Goal: Transaction & Acquisition: Purchase product/service

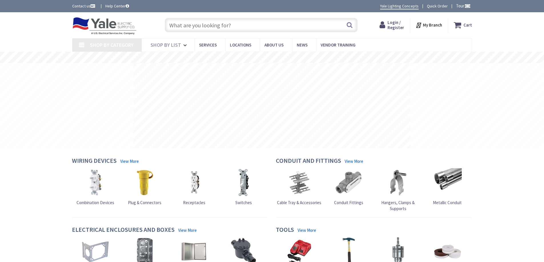
click at [244, 24] on input "text" at bounding box center [261, 25] width 193 height 14
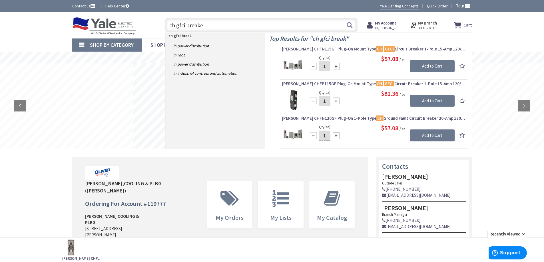
type input "ch gfci breaker"
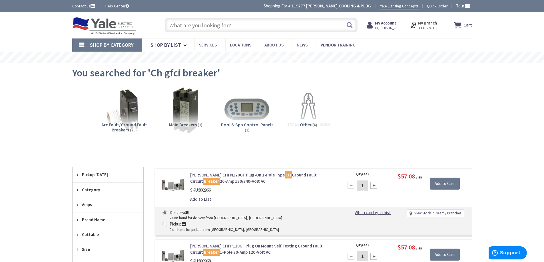
click at [126, 121] on img at bounding box center [124, 110] width 52 height 52
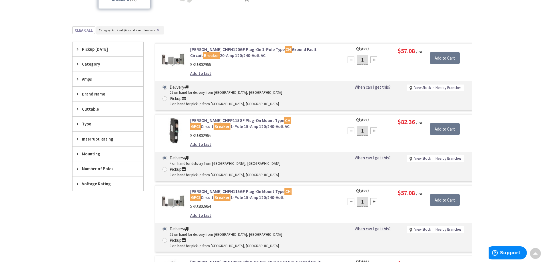
scroll to position [128, 0]
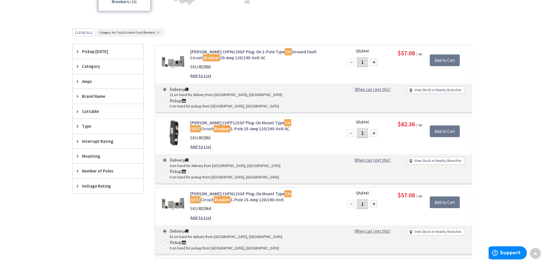
click at [84, 83] on span "Amps" at bounding box center [105, 82] width 47 height 6
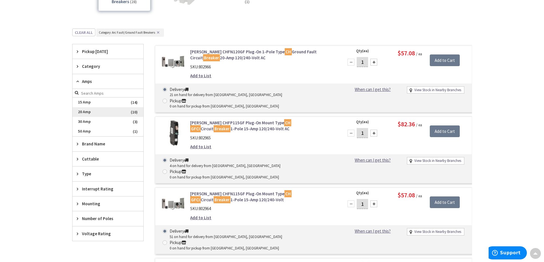
scroll to position [0, 0]
click at [91, 114] on span "20 Amp" at bounding box center [108, 112] width 71 height 10
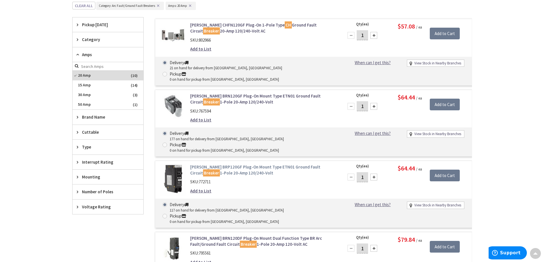
scroll to position [128, 0]
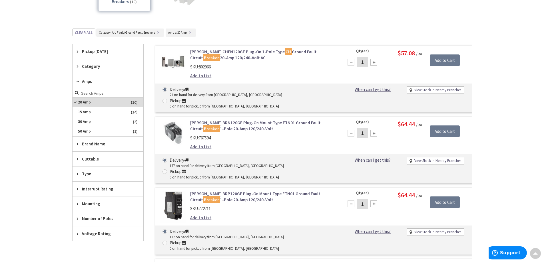
click at [100, 149] on div "Brand Name" at bounding box center [108, 144] width 71 height 15
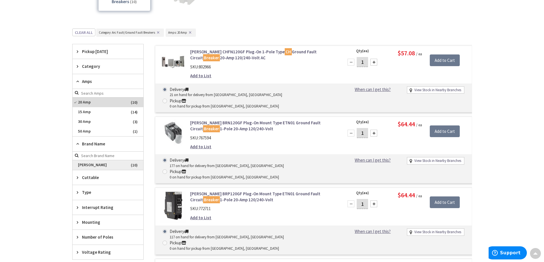
click at [108, 168] on span "[PERSON_NAME]" at bounding box center [108, 165] width 71 height 10
click at [100, 66] on span "Category" at bounding box center [105, 66] width 47 height 6
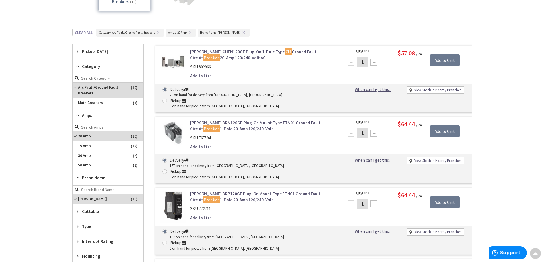
click at [100, 66] on span "Category" at bounding box center [105, 66] width 47 height 6
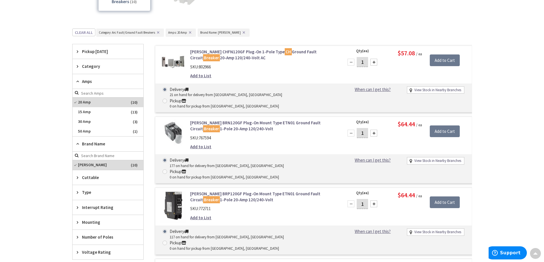
click at [100, 66] on span "Category" at bounding box center [105, 66] width 47 height 6
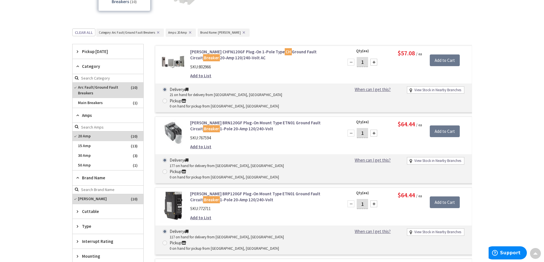
click at [94, 69] on span "Category" at bounding box center [105, 66] width 47 height 6
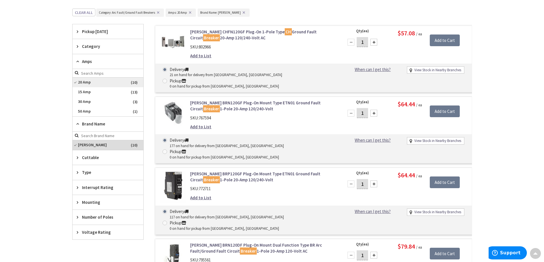
scroll to position [157, 0]
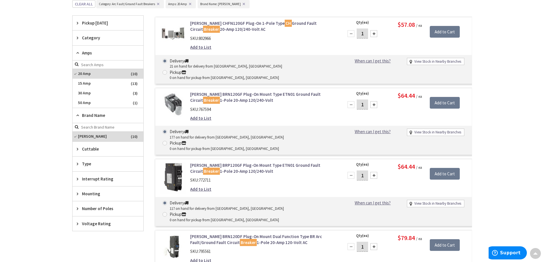
click at [100, 226] on span "Voltage Rating" at bounding box center [105, 224] width 47 height 6
click at [104, 255] on span "120/240 Volt AC" at bounding box center [108, 255] width 71 height 10
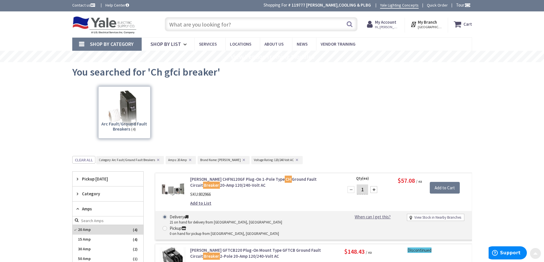
scroll to position [0, 0]
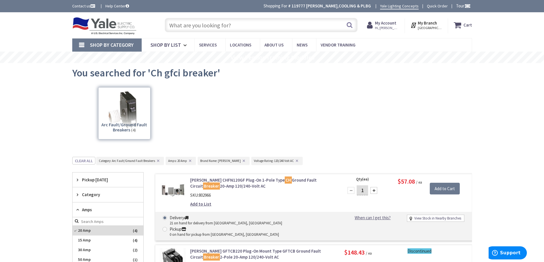
click at [215, 25] on input "text" at bounding box center [261, 25] width 193 height 14
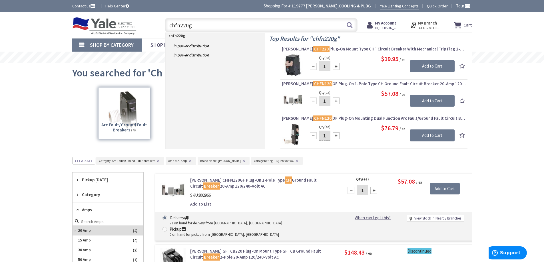
type input "chfn220gf"
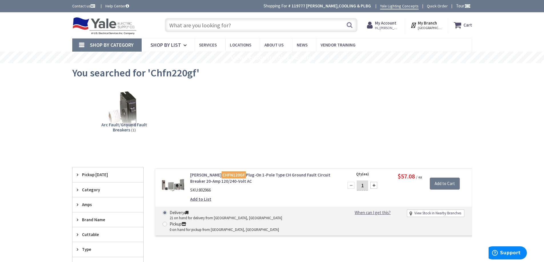
click at [210, 27] on input "text" at bounding box center [261, 25] width 193 height 14
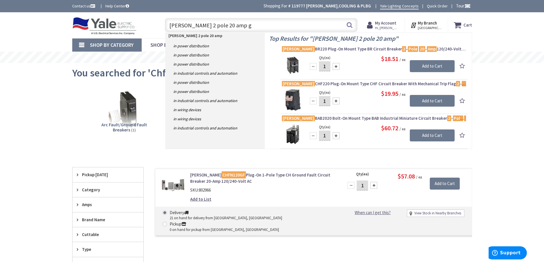
type input "eaton 2 pole 20 amp gf"
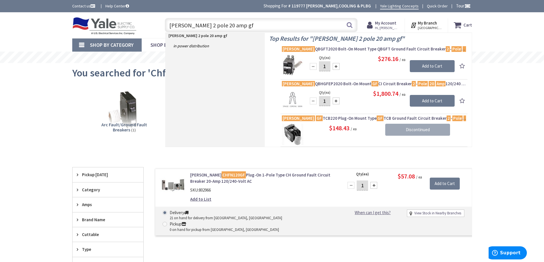
drag, startPoint x: 242, startPoint y: 26, endPoint x: 136, endPoint y: 33, distance: 106.4
click at [136, 33] on div "Toggle Nav eaton 2 pole 20 amp gf eaton 2 pole 20 amp gf Search Cart My Cart Cl…" at bounding box center [272, 25] width 408 height 19
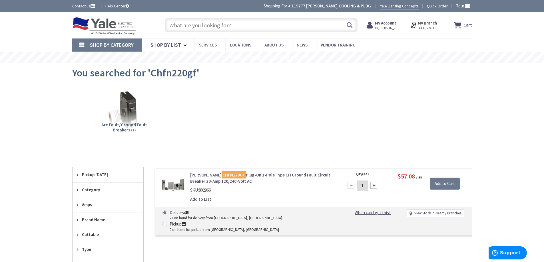
click at [209, 25] on input "text" at bounding box center [261, 25] width 193 height 14
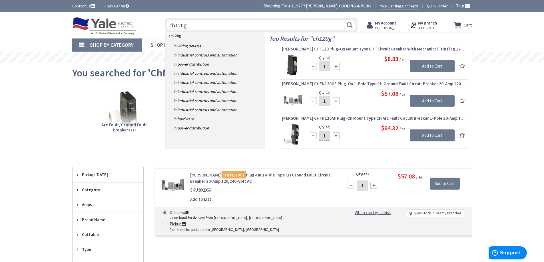
type input "ch120gf"
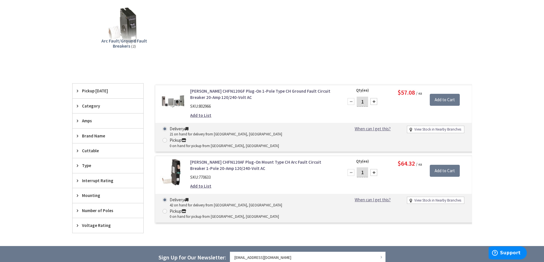
scroll to position [86, 0]
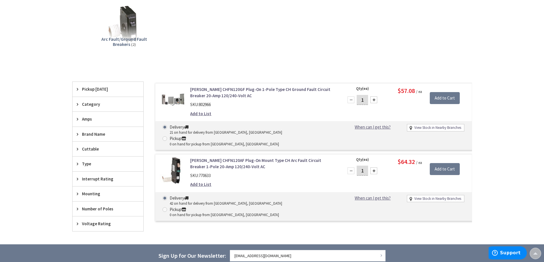
click at [92, 105] on span "Category" at bounding box center [105, 104] width 47 height 6
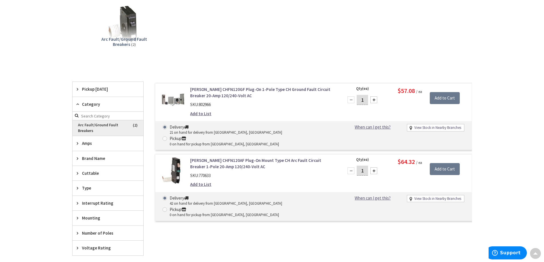
click at [99, 131] on span "Arc Fault/Ground Fault Breakers" at bounding box center [108, 127] width 71 height 15
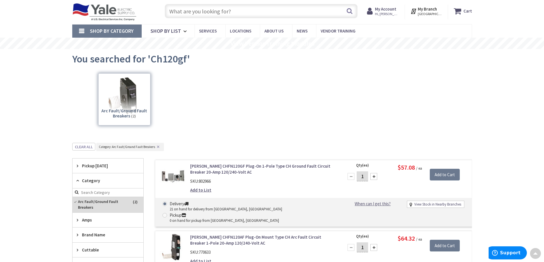
scroll to position [0, 0]
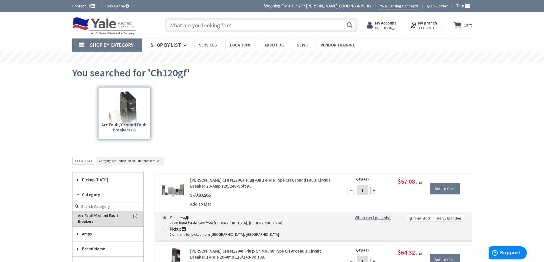
click at [244, 25] on input "text" at bounding box center [261, 25] width 193 height 14
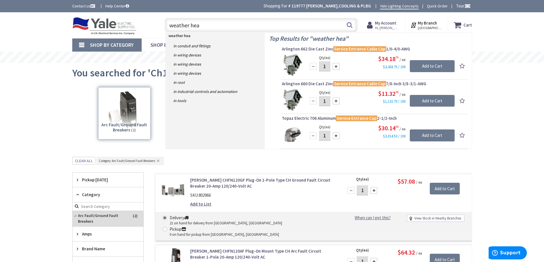
type input "weather head"
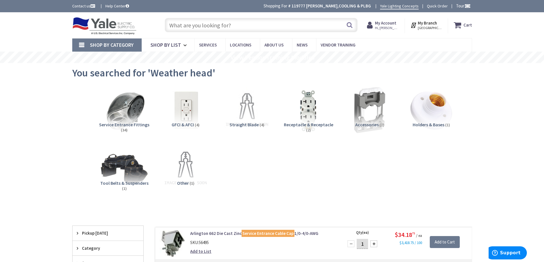
click at [222, 27] on input "text" at bounding box center [261, 25] width 193 height 14
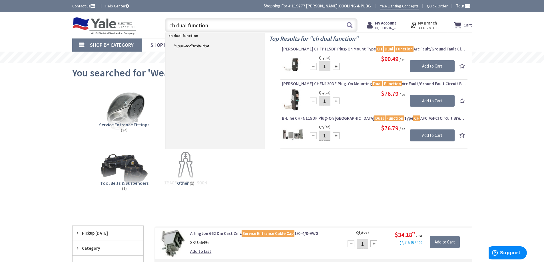
click at [297, 27] on input "ch dual function" at bounding box center [261, 25] width 193 height 14
type input "c"
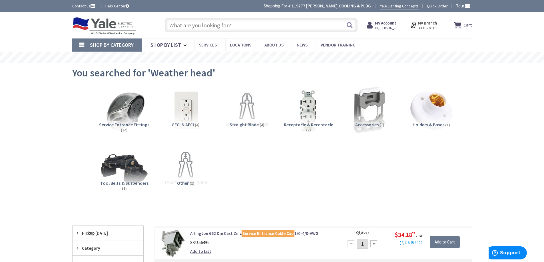
click at [126, 29] on img at bounding box center [104, 26] width 65 height 18
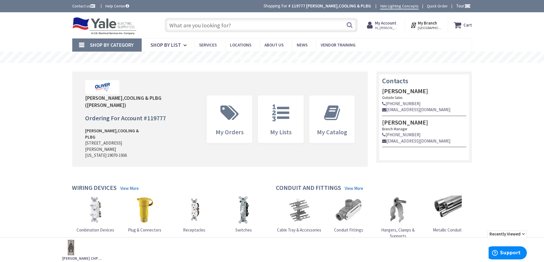
click at [223, 28] on input "text" at bounding box center [261, 25] width 193 height 14
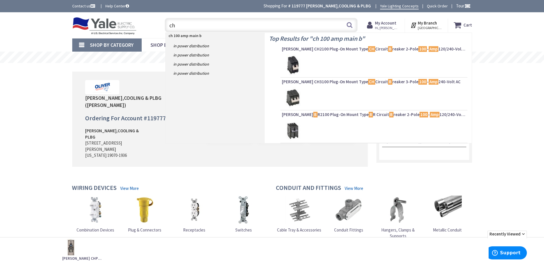
type input "c"
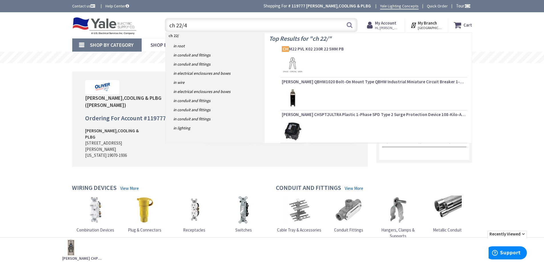
type input "ch 22/44"
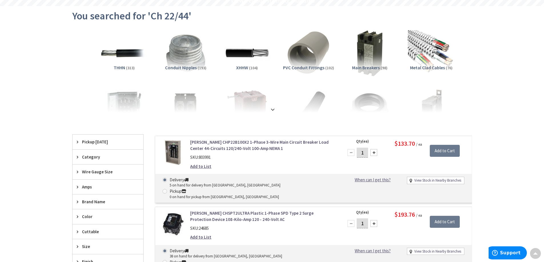
click at [237, 145] on link "[PERSON_NAME] CHP22B100X2 1-Phase 3-Wire Main Circuit Breaker Load Center 44-Ci…" at bounding box center [262, 145] width 145 height 12
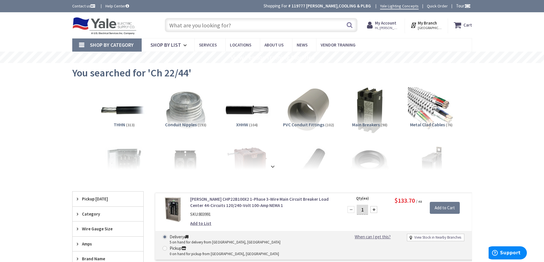
click at [215, 23] on input "text" at bounding box center [261, 25] width 193 height 14
click at [109, 25] on img at bounding box center [104, 26] width 65 height 18
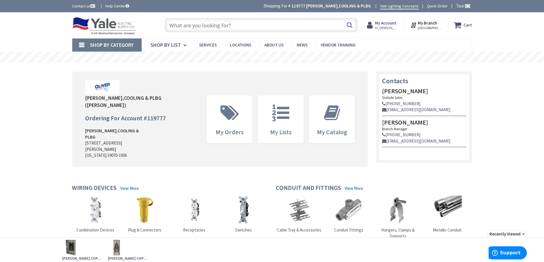
click at [228, 28] on input "text" at bounding box center [261, 25] width 193 height 14
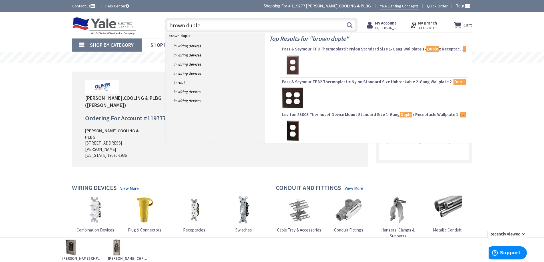
type input "brown duplex"
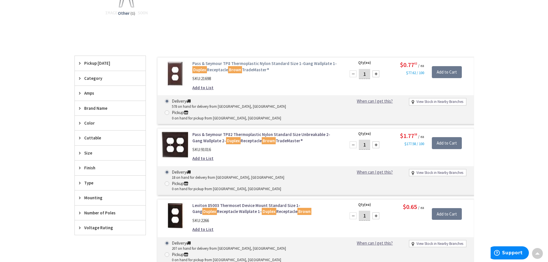
scroll to position [171, 0]
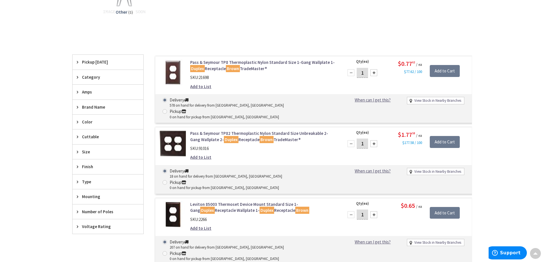
click at [420, 240] on link "View Stock in Nearby Branches" at bounding box center [437, 242] width 47 height 5
select select "data-availability"
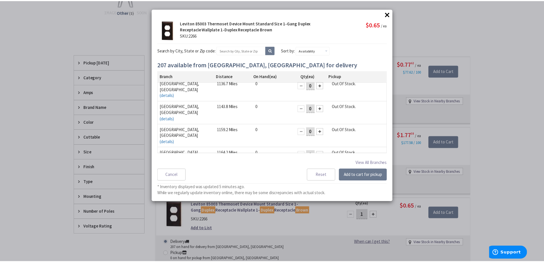
scroll to position [0, 0]
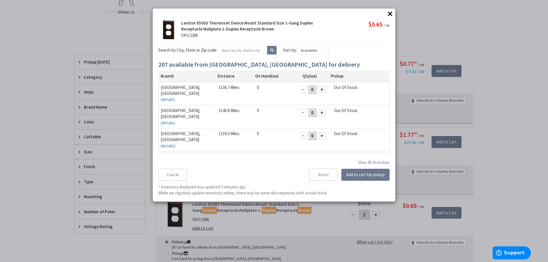
click at [391, 14] on button "×" at bounding box center [390, 13] width 9 height 9
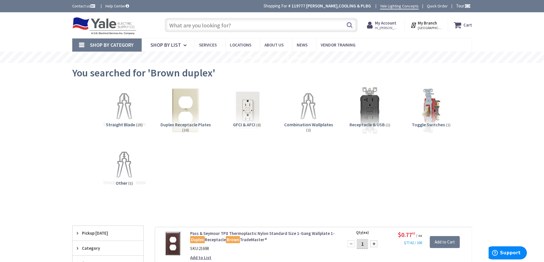
click at [232, 25] on input "text" at bounding box center [261, 25] width 193 height 14
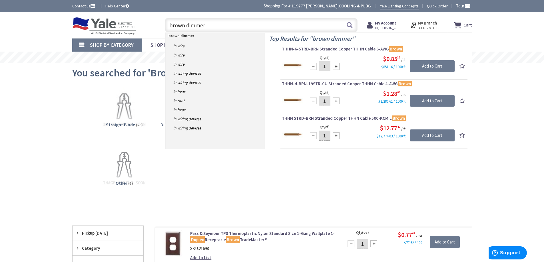
type input "brown dimmer"
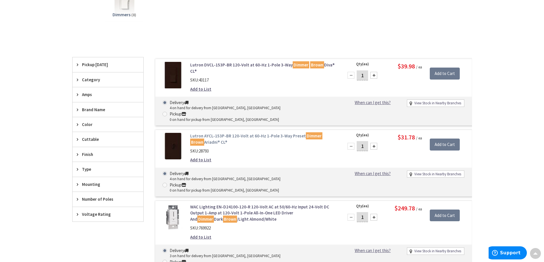
scroll to position [114, 0]
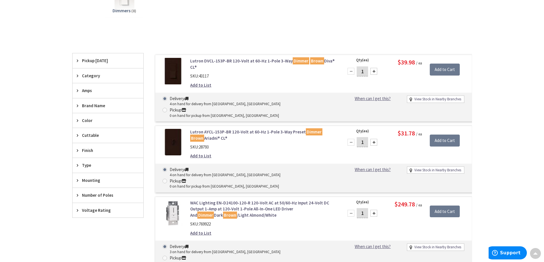
click at [202, 129] on link "Lutron AYCL-153P-BR 120-Volt at 60-Hz 1-Pole 3-Way Preset Dimmer Brown Ariadni®…" at bounding box center [262, 135] width 145 height 12
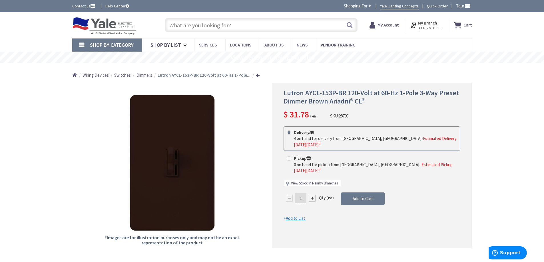
click at [320, 181] on link "View Stock in Nearby Branches" at bounding box center [314, 183] width 47 height 5
click at [309, 181] on link "View Stock in Nearby Branches" at bounding box center [314, 183] width 47 height 5
select select "data-availability"
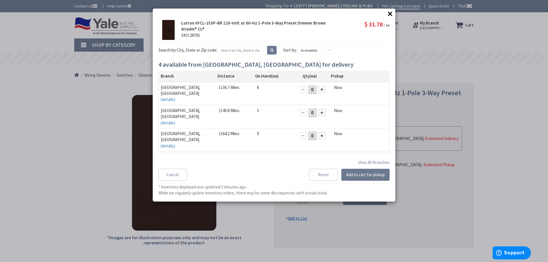
click at [391, 13] on button "×" at bounding box center [390, 13] width 9 height 9
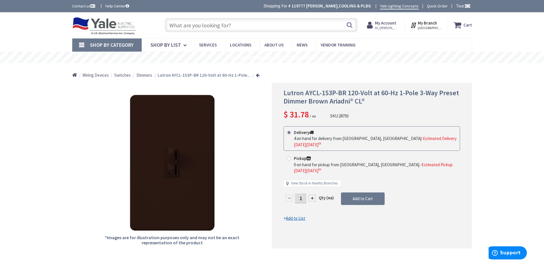
click at [117, 26] on img at bounding box center [104, 26] width 65 height 18
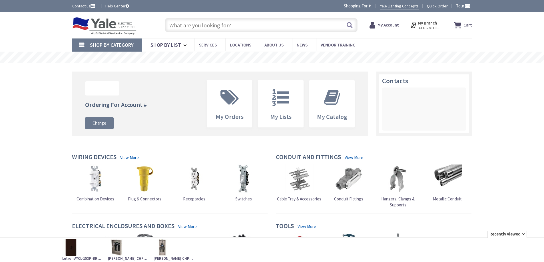
click at [218, 25] on input "text" at bounding box center [261, 25] width 193 height 14
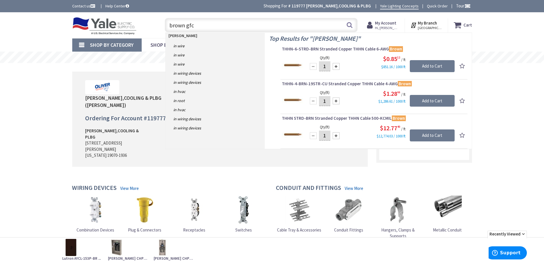
type input "brown gfci"
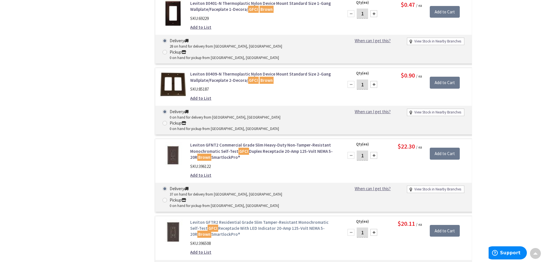
scroll to position [571, 0]
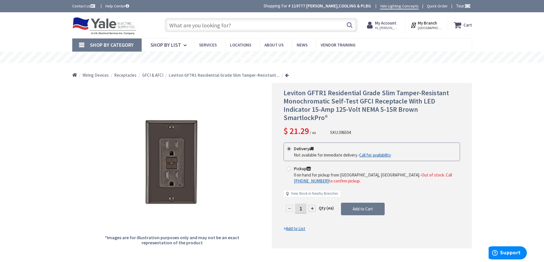
click at [102, 22] on img at bounding box center [104, 26] width 65 height 18
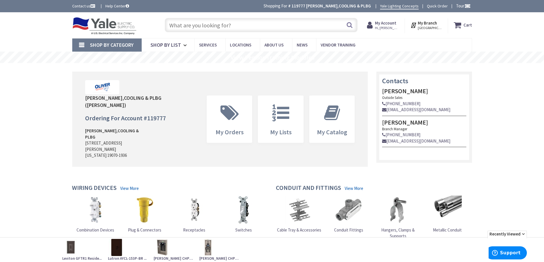
click at [233, 27] on input "text" at bounding box center [261, 25] width 193 height 14
